Goal: Task Accomplishment & Management: Complete application form

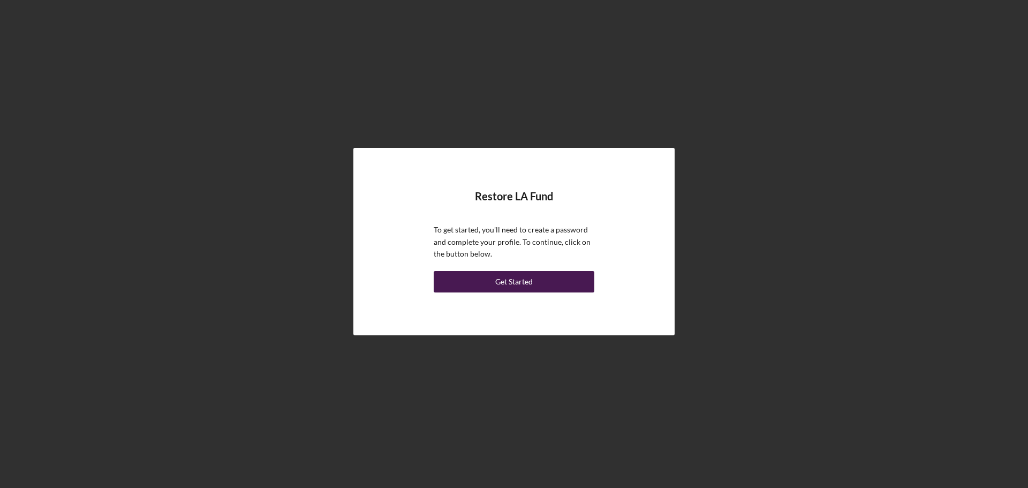
click at [491, 287] on button "Get Started" at bounding box center [514, 281] width 161 height 21
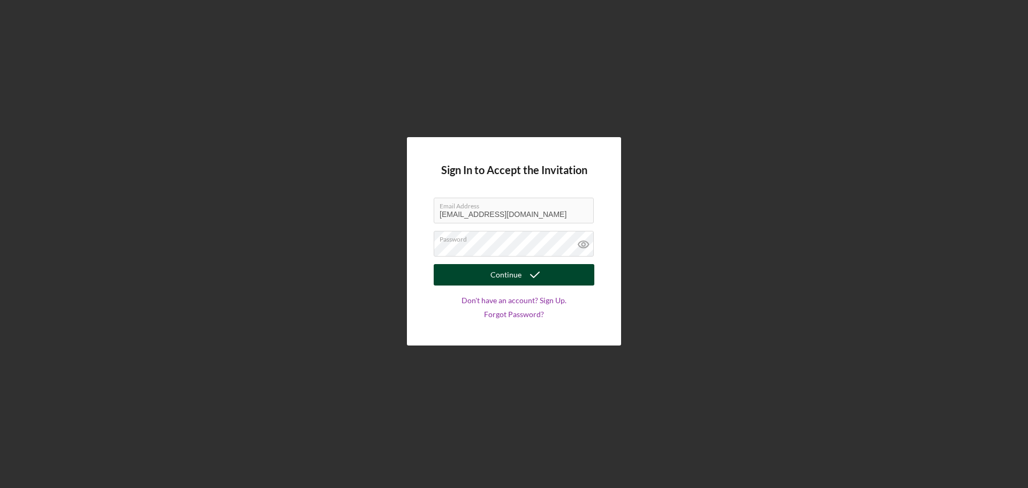
click at [485, 275] on button "Continue" at bounding box center [514, 274] width 161 height 21
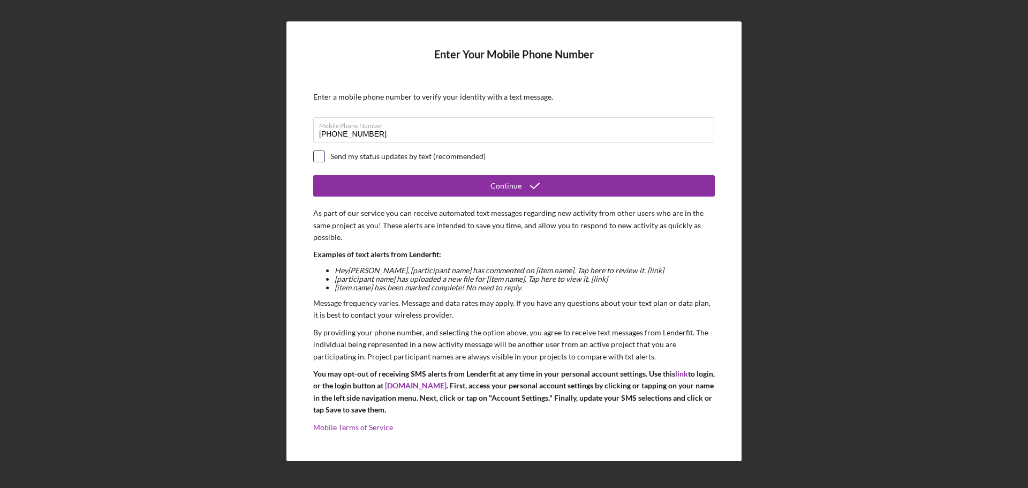
click at [316, 155] on input "checkbox" at bounding box center [319, 156] width 11 height 11
checkbox input "true"
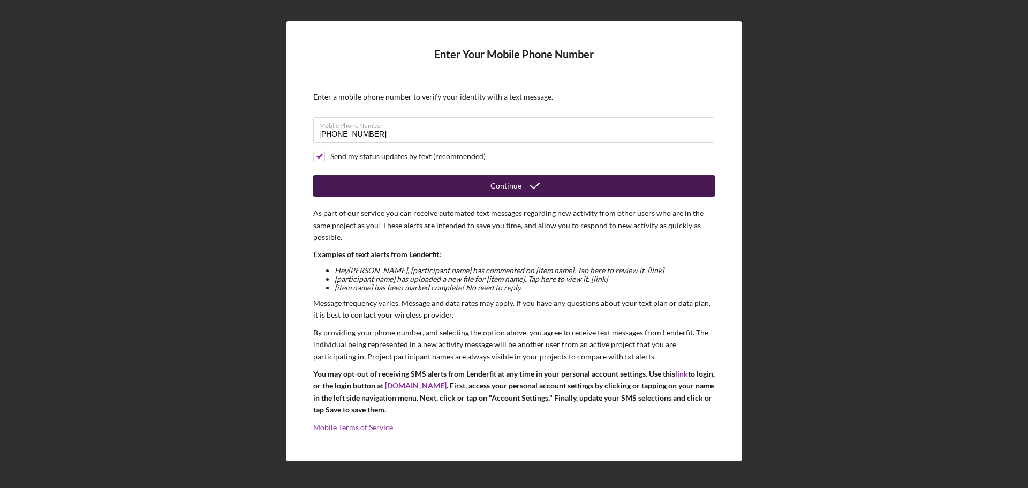
click at [421, 185] on button "Continue" at bounding box center [514, 185] width 402 height 21
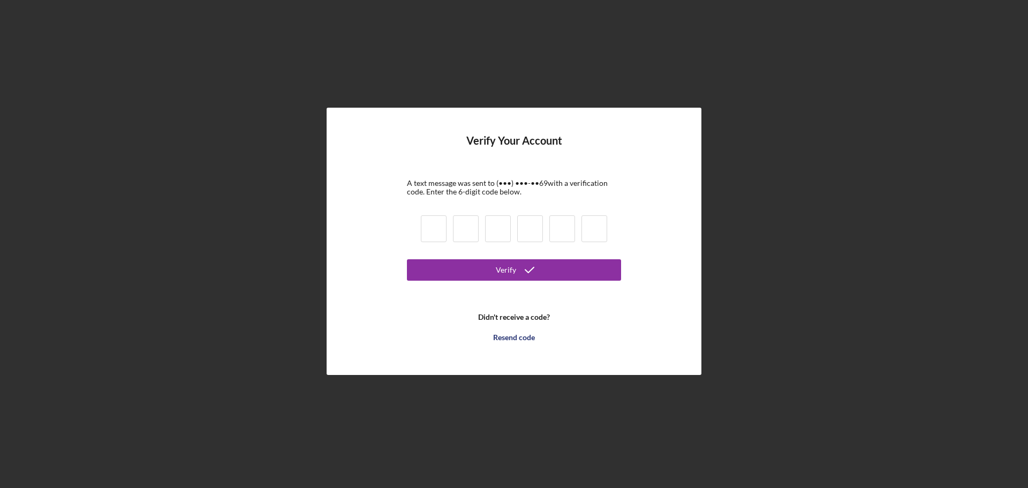
click at [442, 235] on input at bounding box center [434, 228] width 26 height 27
type input "4"
type input "8"
type input "7"
type input "2"
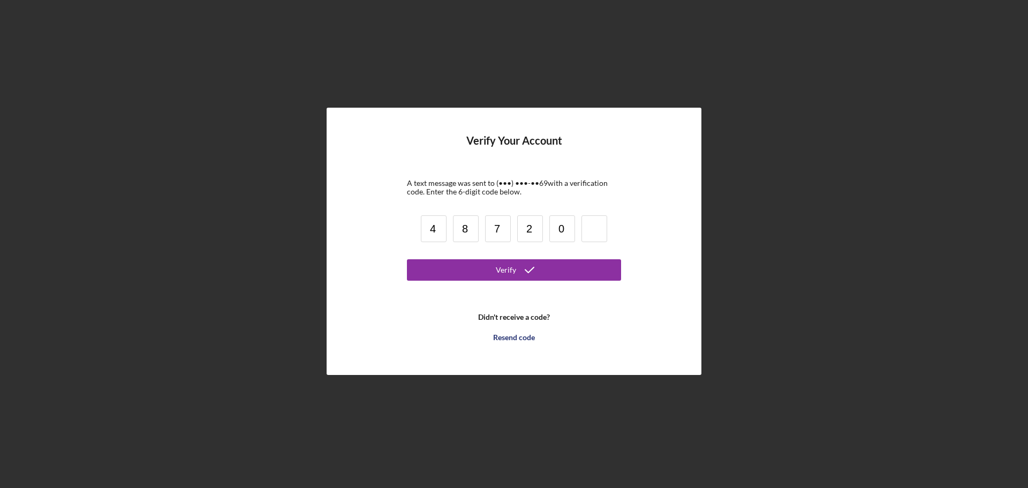
type input "0"
type input "7"
click at [528, 273] on icon "submit" at bounding box center [529, 269] width 27 height 27
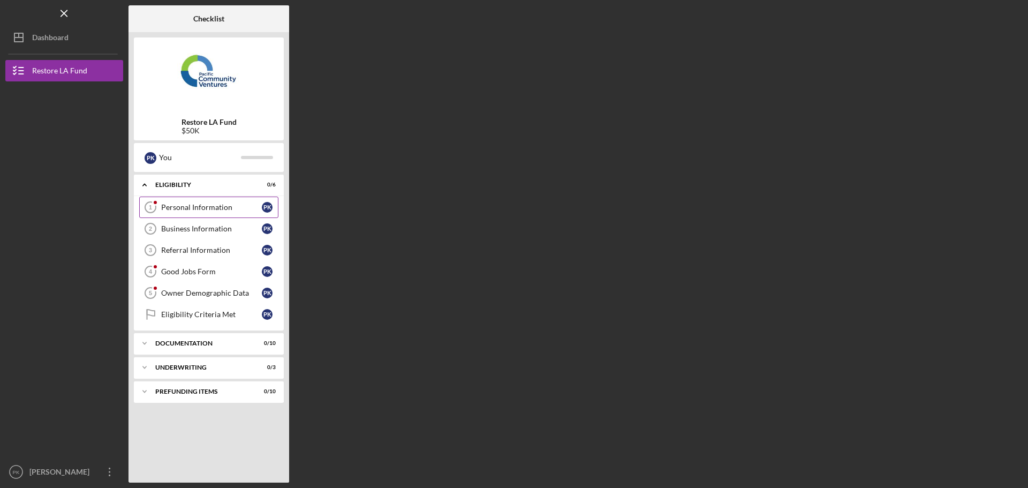
click at [206, 208] on div "Personal Information" at bounding box center [211, 207] width 101 height 9
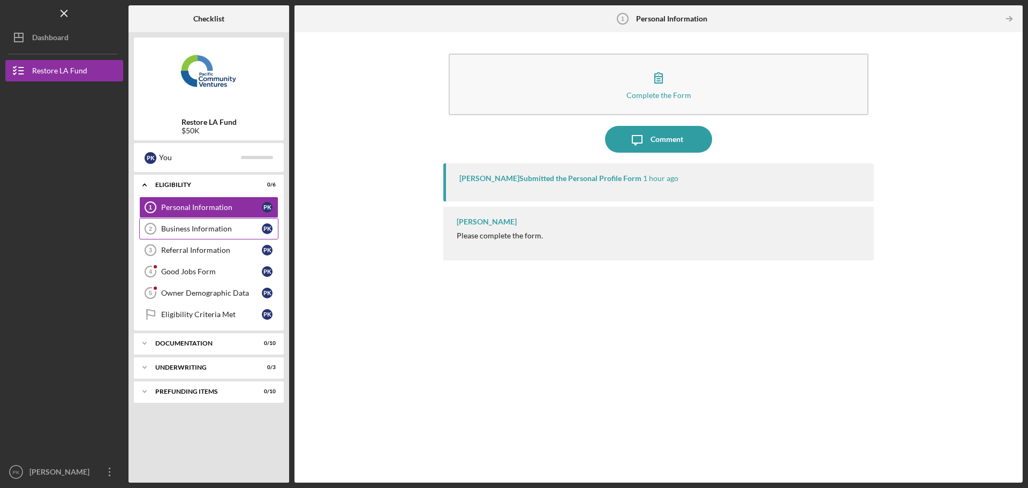
click at [213, 232] on div "Business Information" at bounding box center [211, 228] width 101 height 9
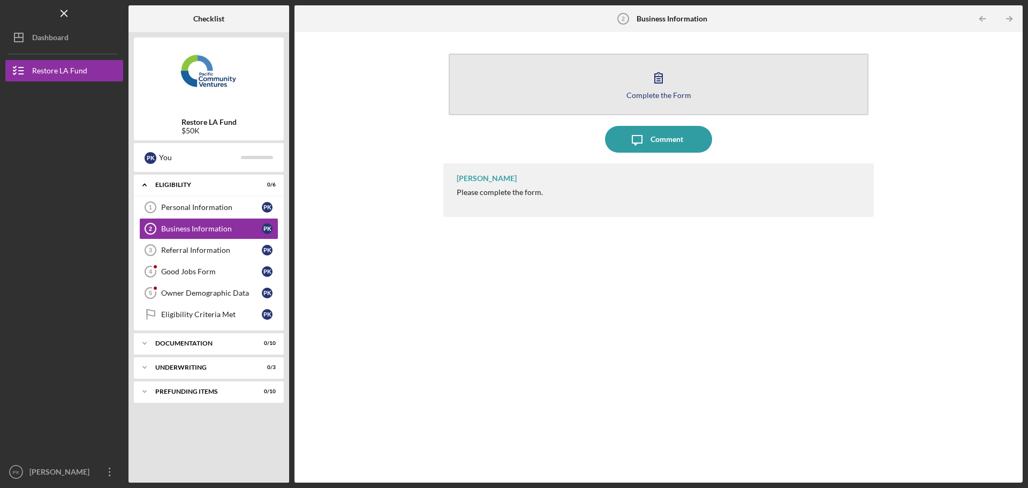
click at [659, 98] on div "Complete the Form" at bounding box center [658, 95] width 65 height 8
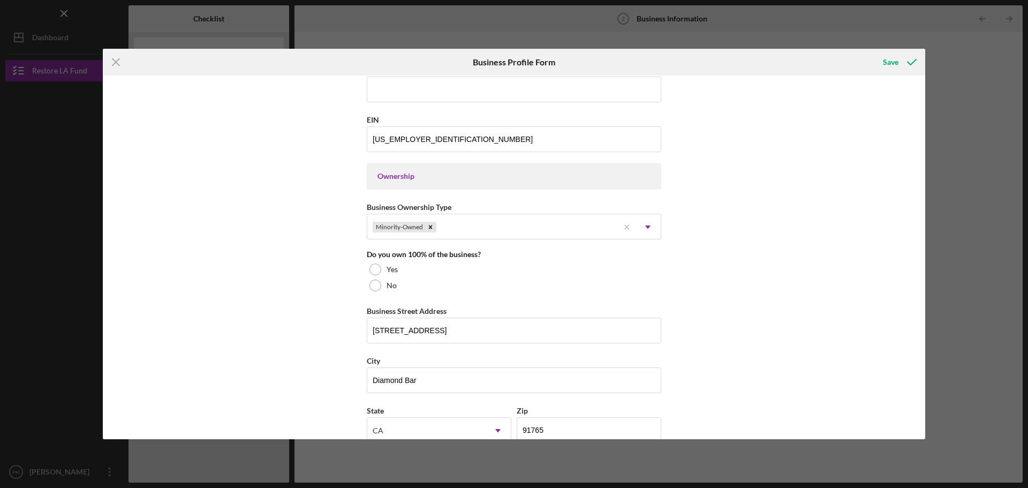
scroll to position [428, 0]
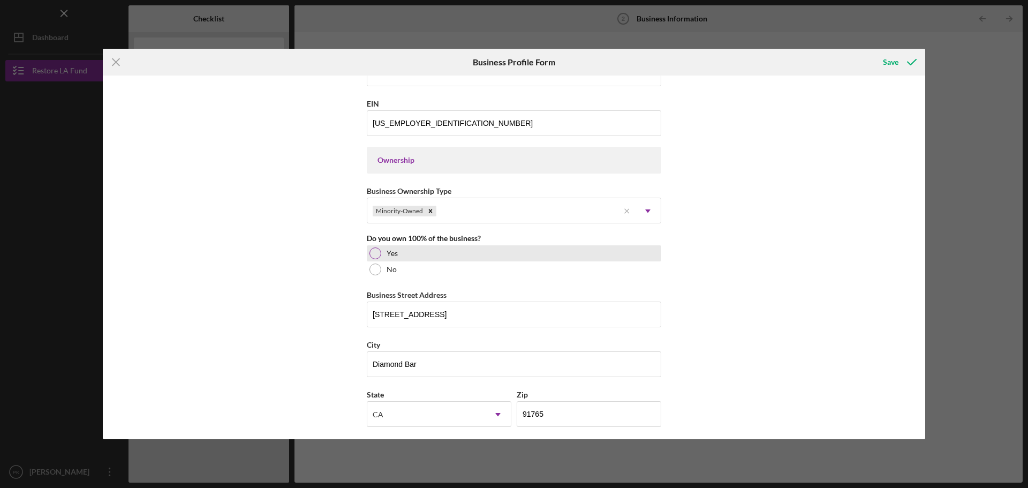
click at [376, 252] on div at bounding box center [375, 253] width 12 height 12
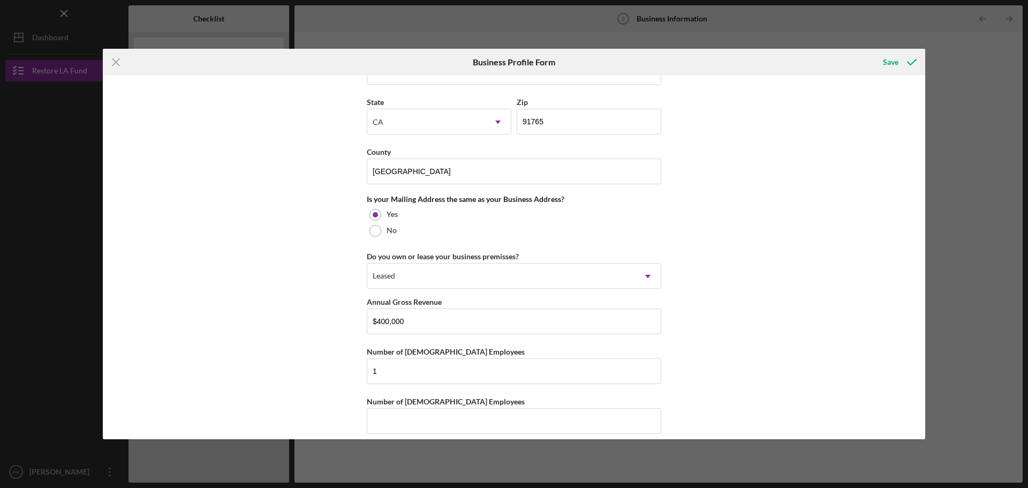
scroll to position [731, 0]
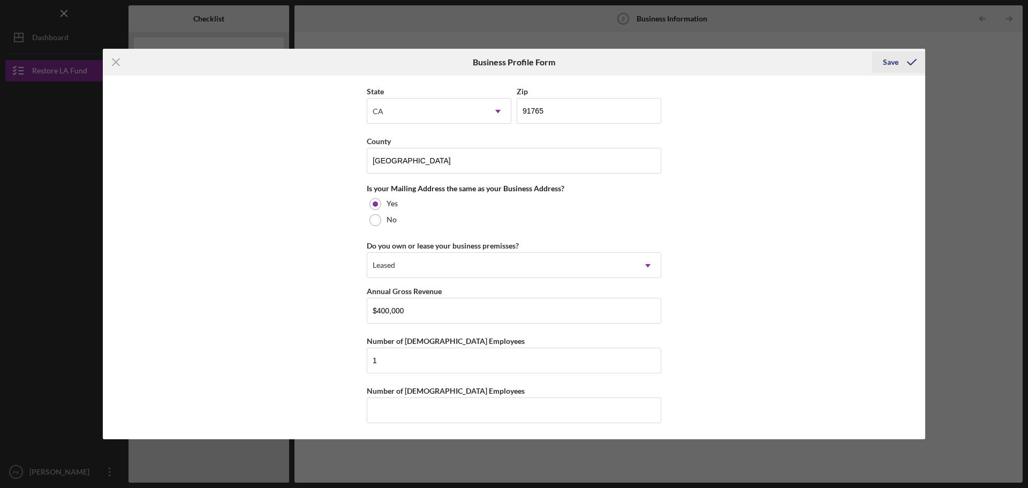
click at [889, 59] on div "Save" at bounding box center [891, 61] width 16 height 21
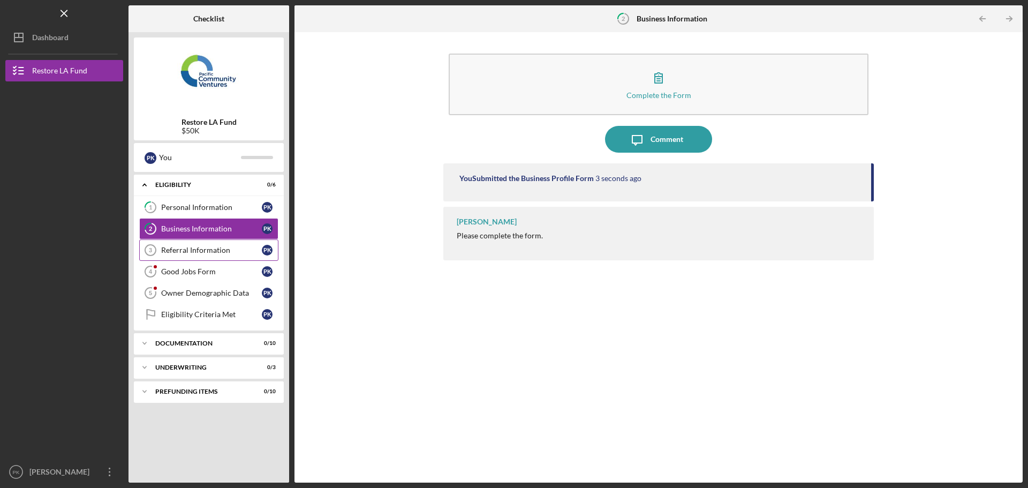
click at [216, 253] on div "Referral Information" at bounding box center [211, 250] width 101 height 9
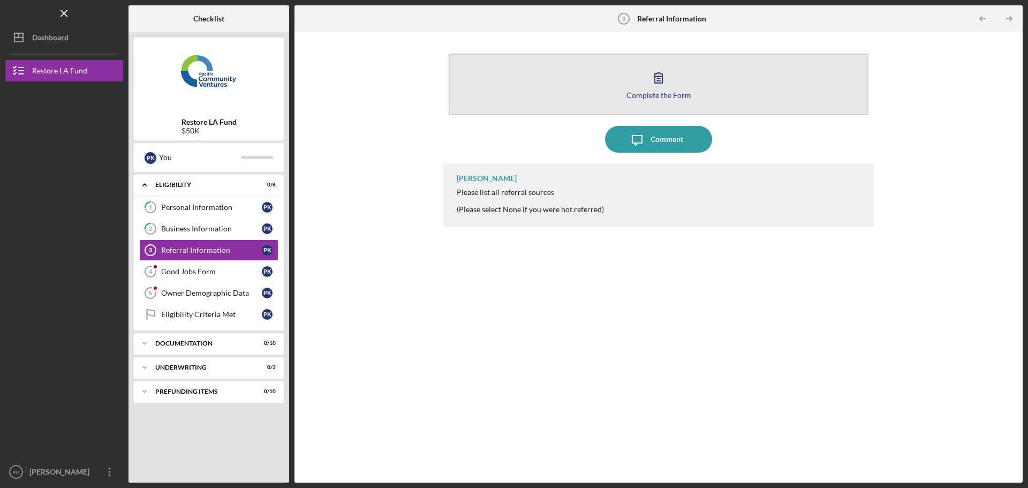
click at [650, 89] on icon "button" at bounding box center [658, 77] width 27 height 27
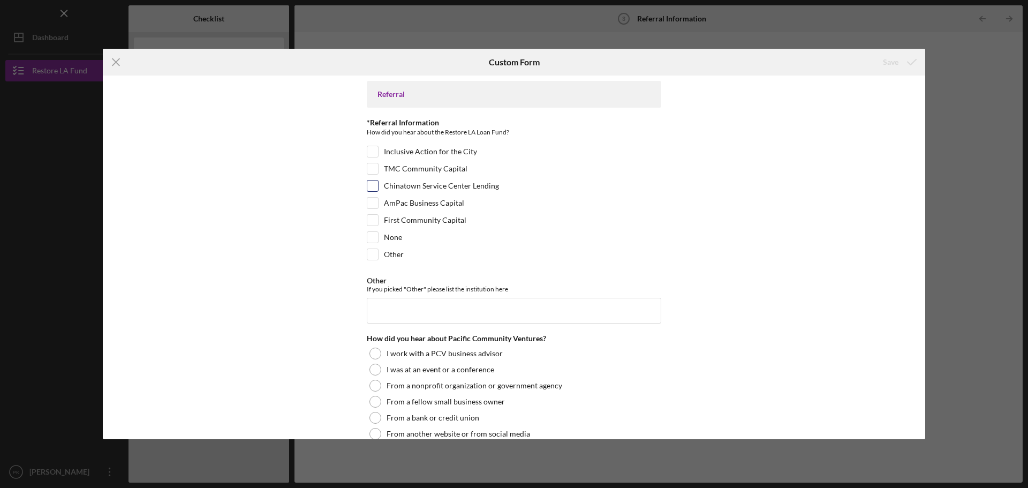
click at [372, 184] on input "Chinatown Service Center Lending" at bounding box center [372, 185] width 11 height 11
checkbox input "true"
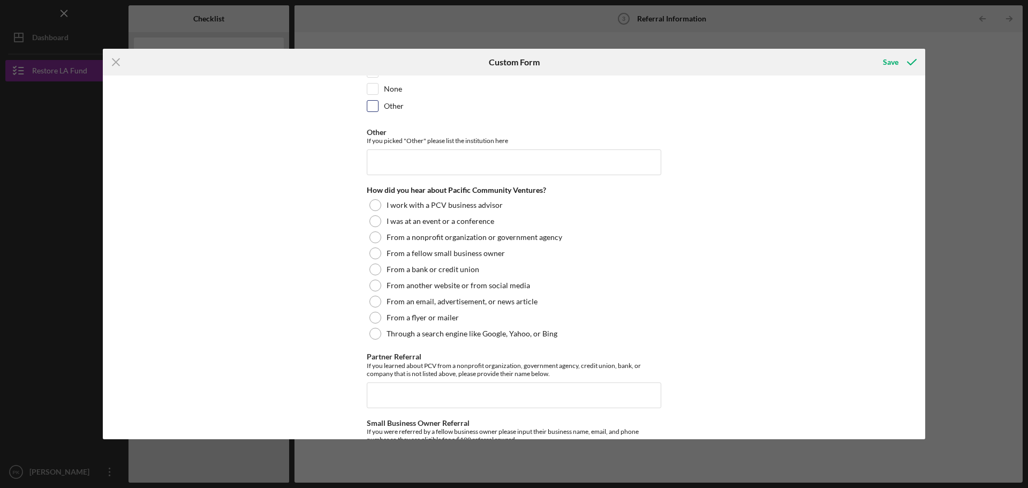
scroll to position [161, 0]
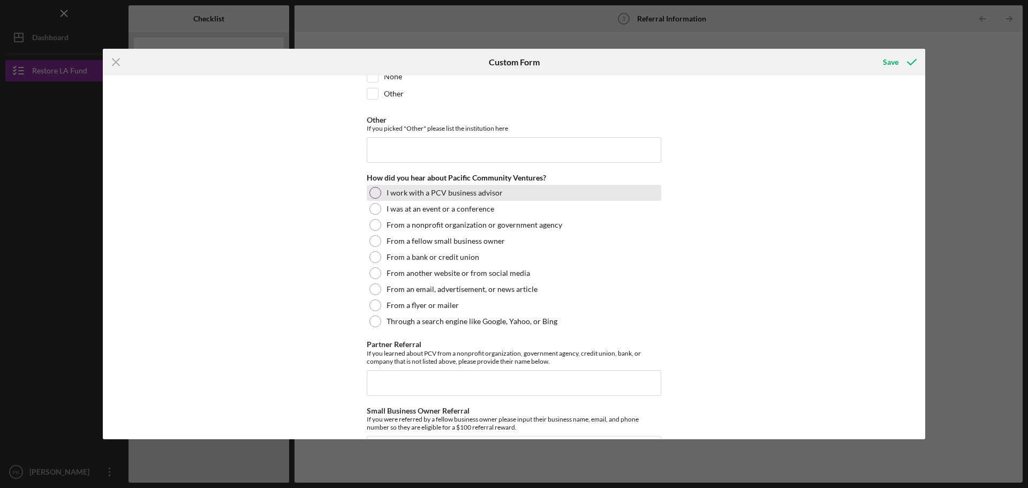
click at [378, 195] on div at bounding box center [375, 193] width 12 height 12
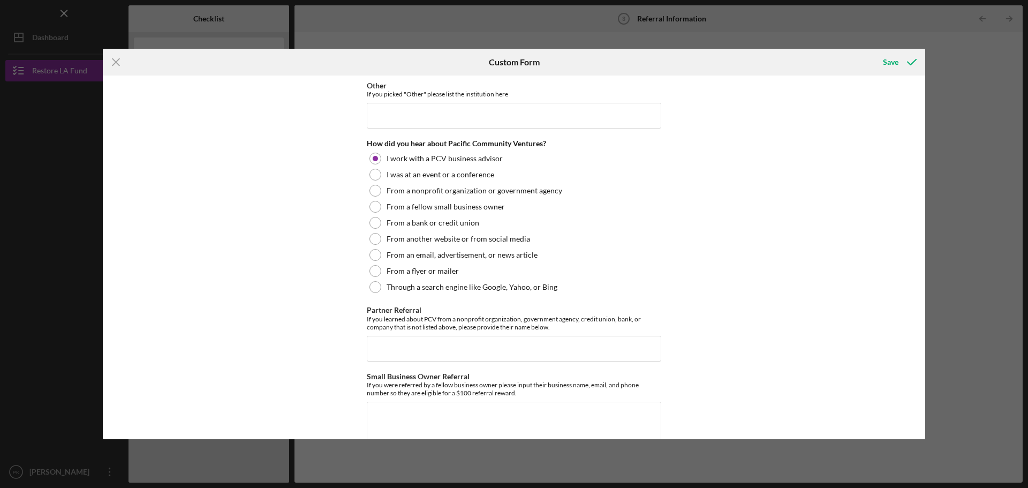
scroll to position [226, 0]
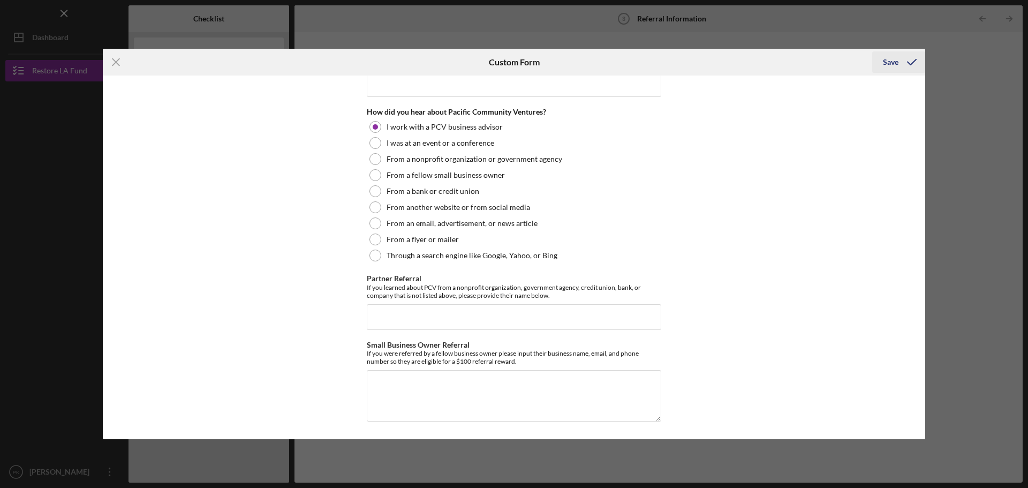
click at [889, 58] on div "Save" at bounding box center [891, 61] width 16 height 21
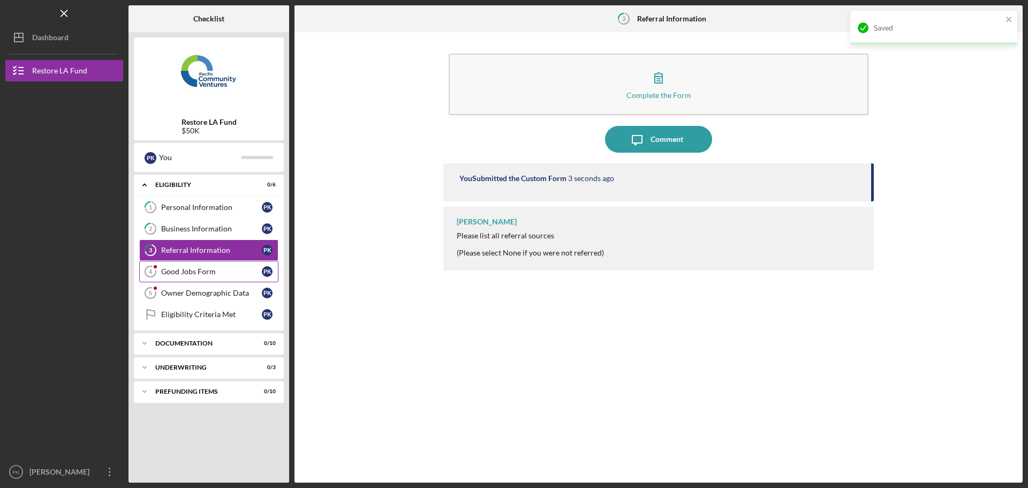
click at [199, 271] on div "Good Jobs Form" at bounding box center [211, 271] width 101 height 9
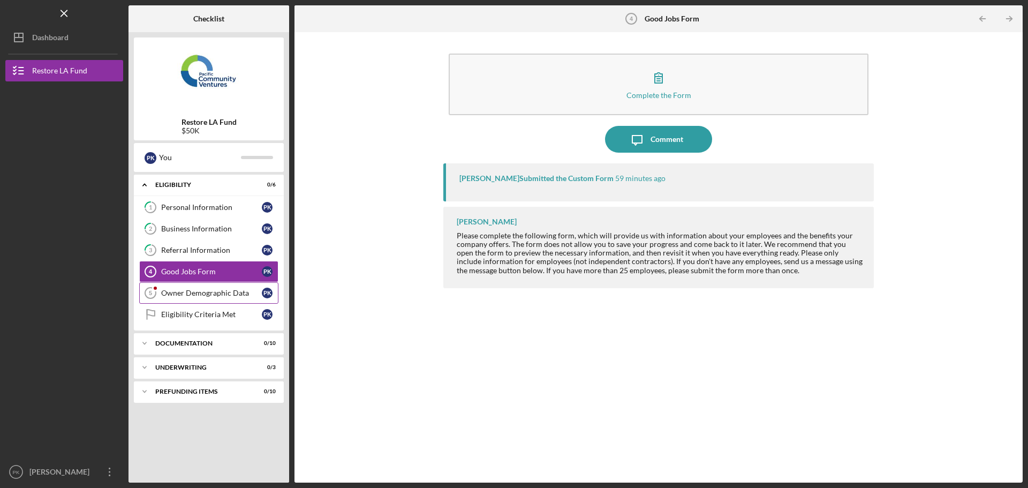
click at [187, 286] on link "Owner Demographic Data 5 Owner Demographic Data P K" at bounding box center [208, 292] width 139 height 21
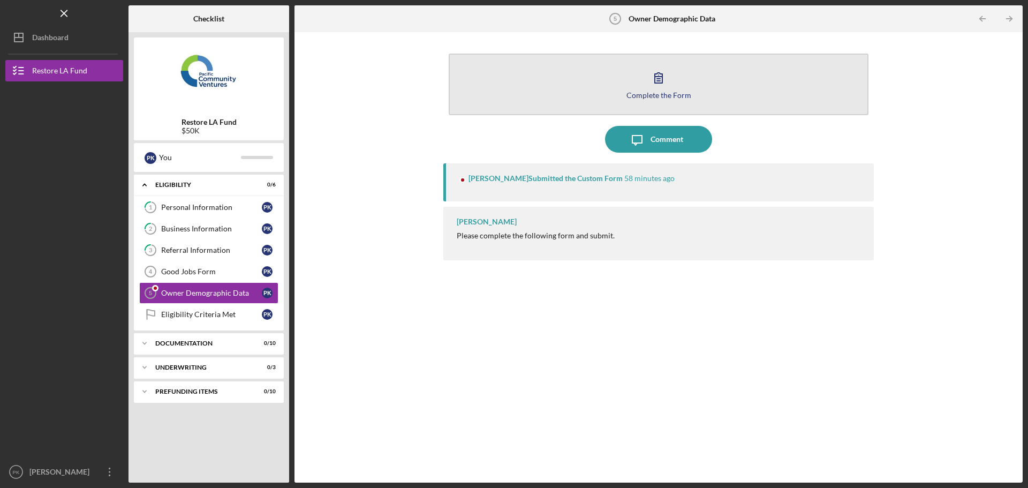
click at [649, 97] on div "Complete the Form" at bounding box center [658, 95] width 65 height 8
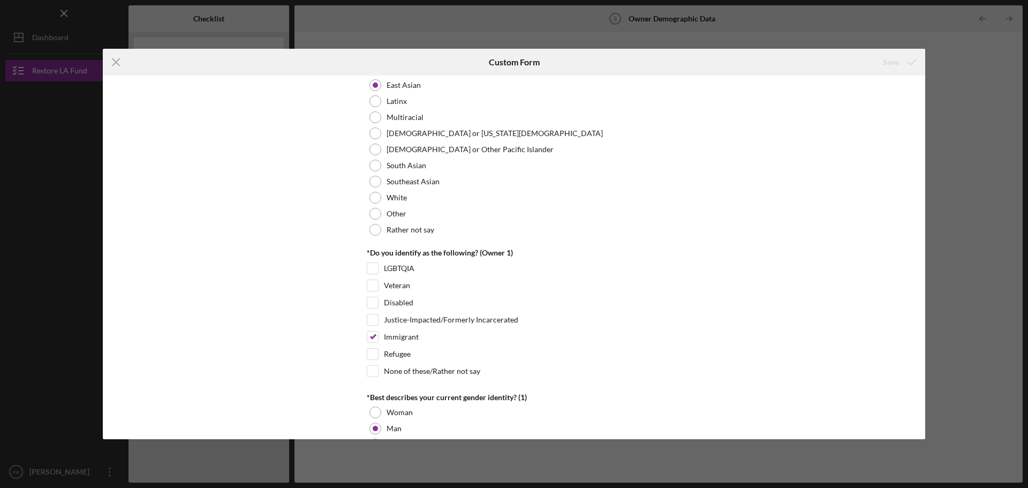
scroll to position [696, 0]
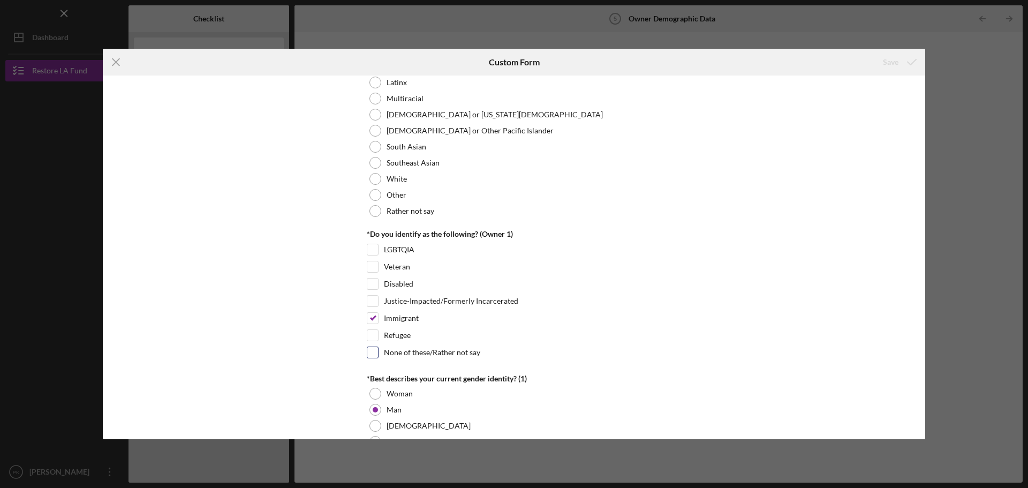
click at [371, 355] on input "None of these/Rather not say" at bounding box center [372, 352] width 11 height 11
checkbox input "true"
click at [373, 318] on input "Immigrant" at bounding box center [372, 318] width 11 height 11
checkbox input "false"
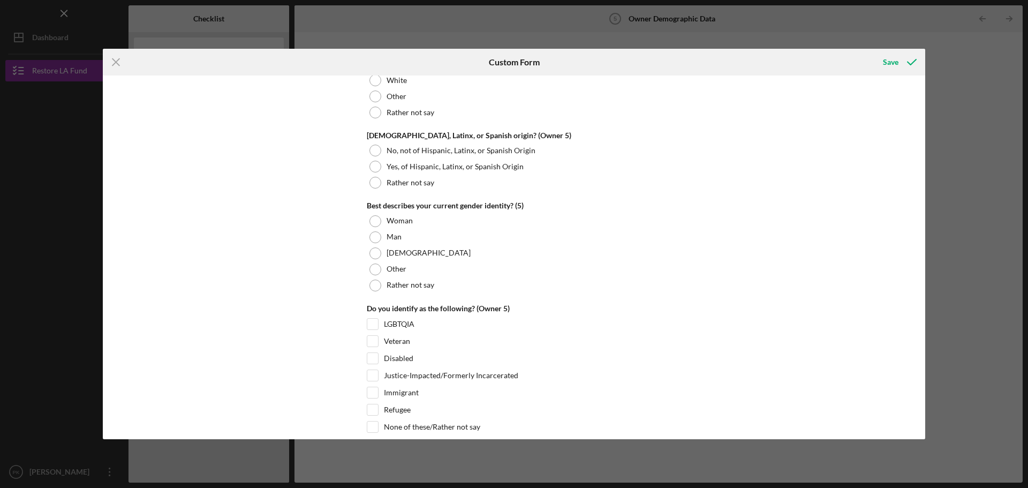
scroll to position [4058, 0]
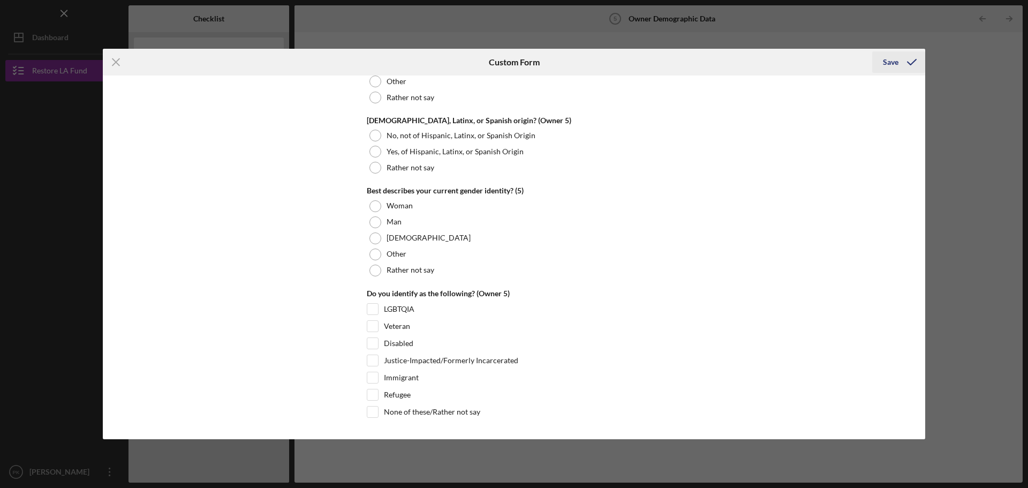
click at [890, 63] on div "Save" at bounding box center [891, 61] width 16 height 21
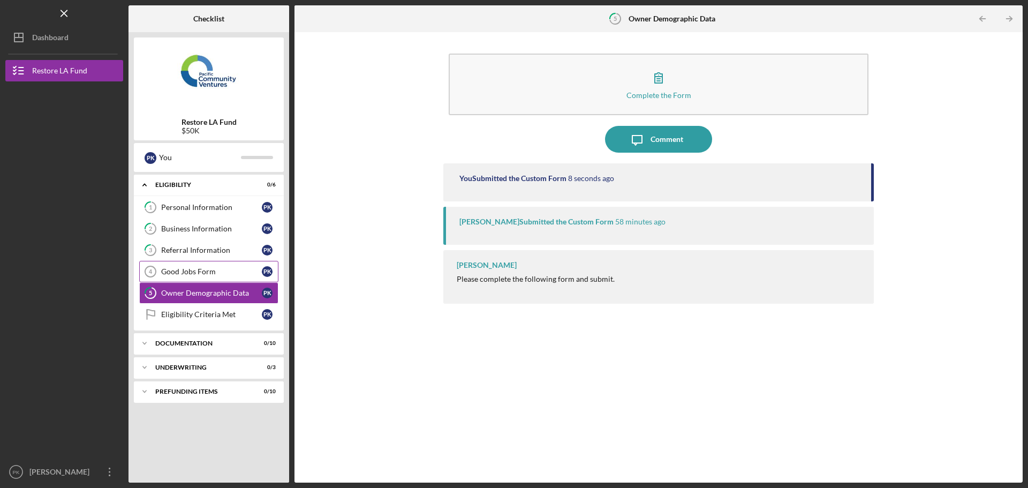
click at [201, 271] on div "Good Jobs Form" at bounding box center [211, 271] width 101 height 9
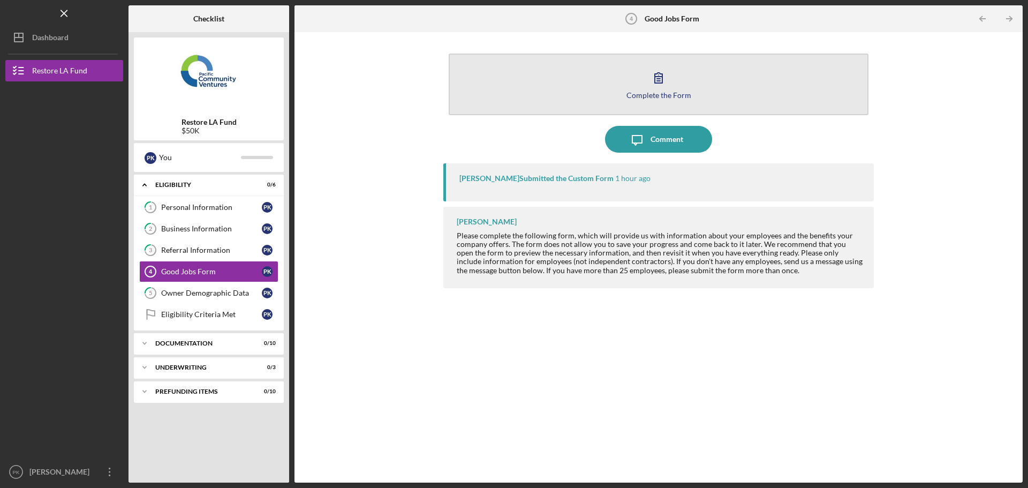
click at [659, 96] on div "Complete the Form" at bounding box center [658, 95] width 65 height 8
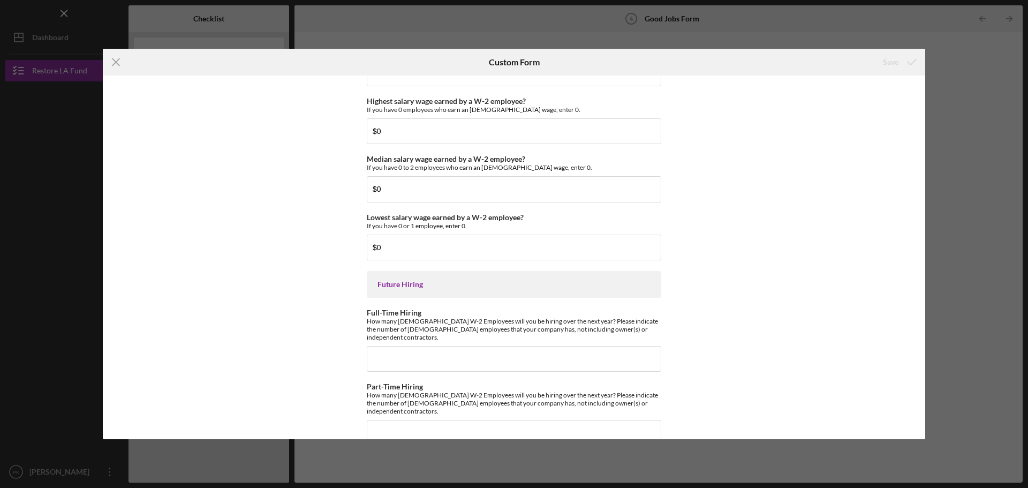
scroll to position [2335, 0]
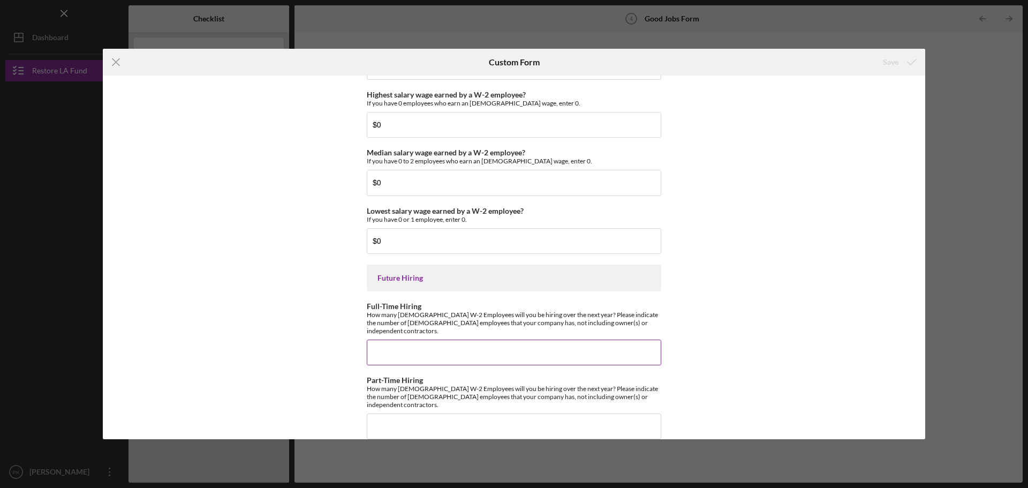
click at [435, 343] on input "Full-Time Hiring" at bounding box center [514, 352] width 294 height 26
type input "0"
click at [519, 413] on input "Part-Time Hiring" at bounding box center [514, 426] width 294 height 26
type input "0"
click at [885, 63] on div "Save" at bounding box center [891, 61] width 16 height 21
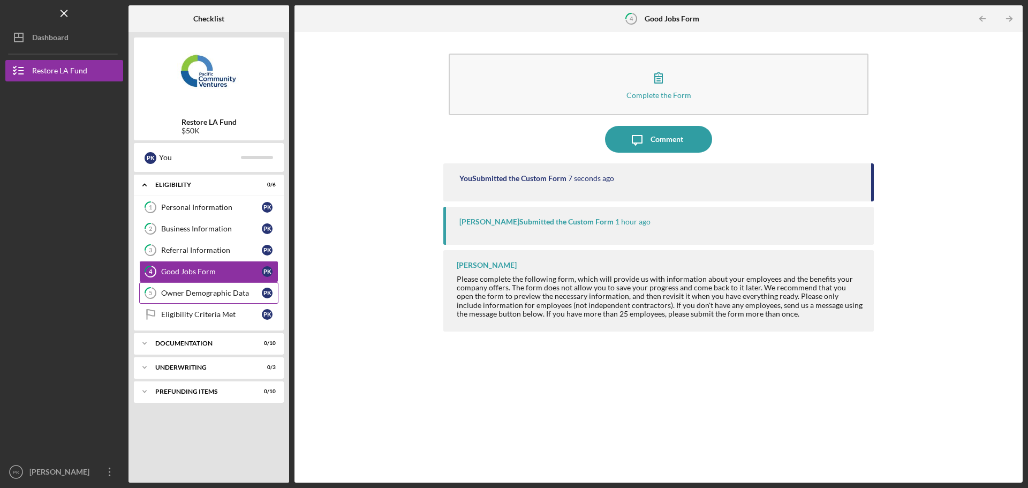
click at [207, 287] on link "5 Owner Demographic Data P K" at bounding box center [208, 292] width 139 height 21
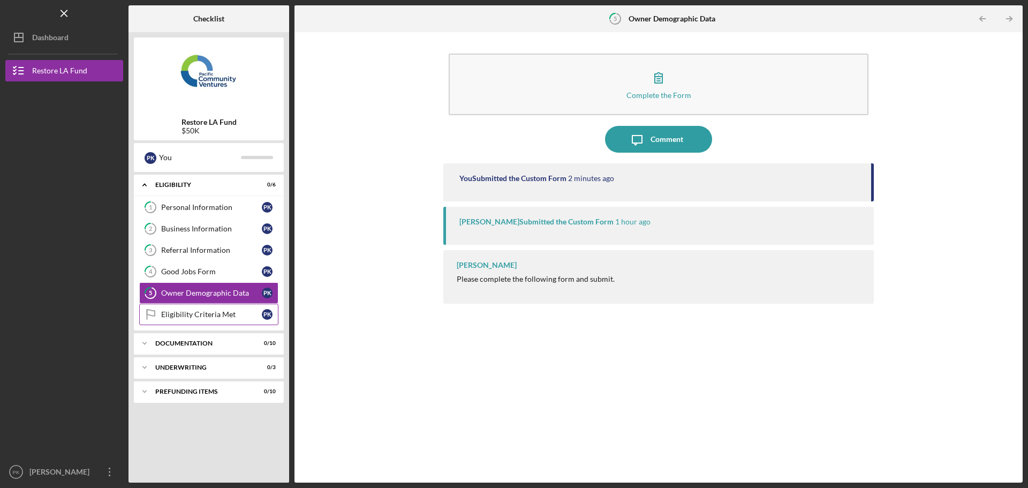
click at [204, 316] on div "Eligibility Criteria Met" at bounding box center [211, 314] width 101 height 9
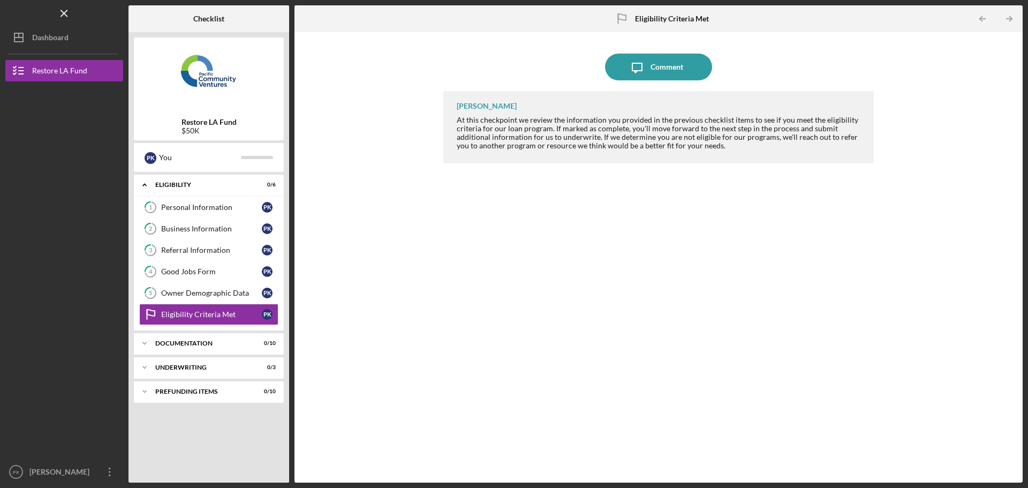
click at [381, 372] on div "Icon/Message Comment [PERSON_NAME] At this checkpoint we review the information…" at bounding box center [658, 257] width 717 height 440
click at [87, 472] on div "[PERSON_NAME]" at bounding box center [62, 473] width 70 height 24
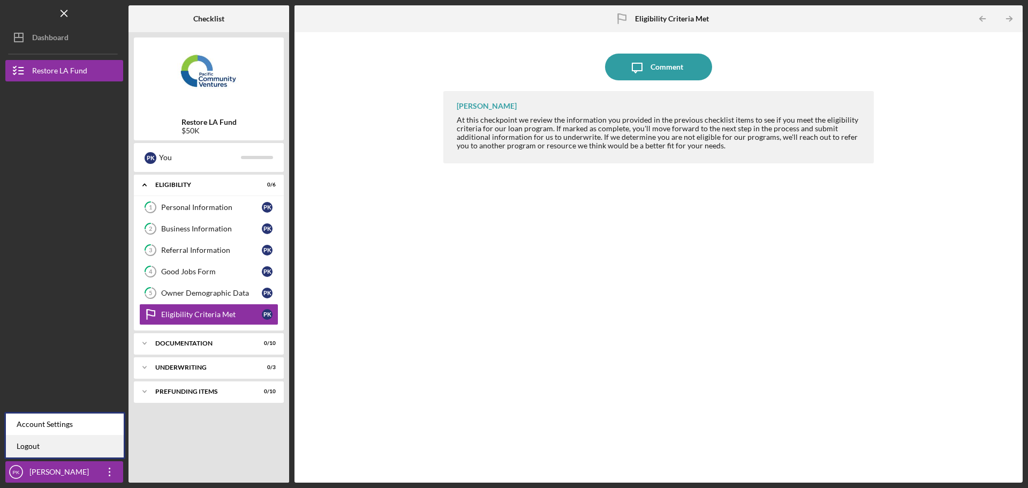
click at [74, 451] on link "Logout" at bounding box center [65, 446] width 118 height 22
